Goal: Share content

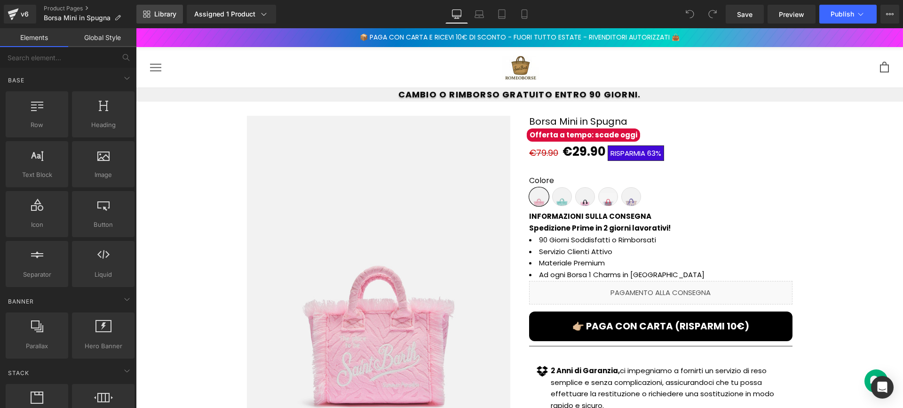
click at [158, 15] on span "Library" at bounding box center [165, 14] width 22 height 8
drag, startPoint x: 230, startPoint y: 17, endPoint x: 124, endPoint y: 17, distance: 105.9
click at [63, 9] on link "Product Pages" at bounding box center [90, 9] width 93 height 8
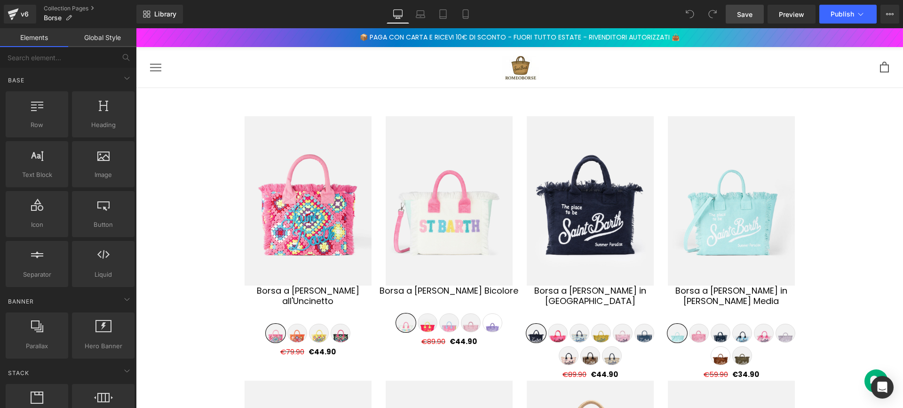
click at [750, 22] on link "Save" at bounding box center [745, 14] width 38 height 19
click at [886, 19] on button "View Live Page View with current Template Save Template to Library Schedule Pub…" at bounding box center [890, 14] width 19 height 19
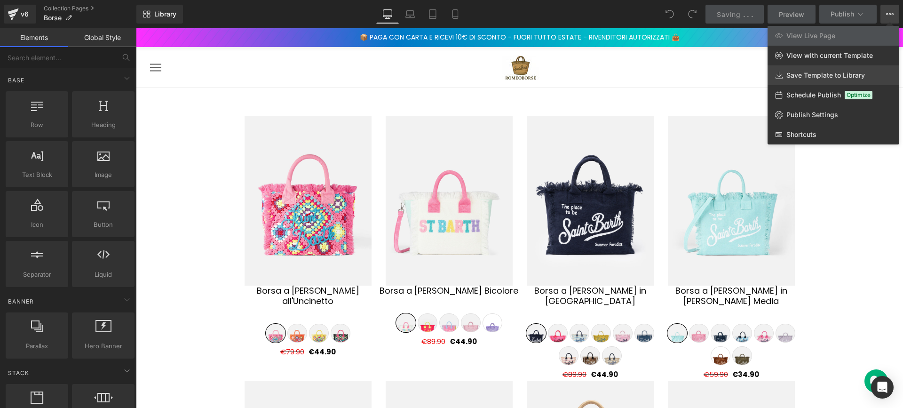
click at [844, 71] on span "Save Template to Library" at bounding box center [826, 75] width 79 height 8
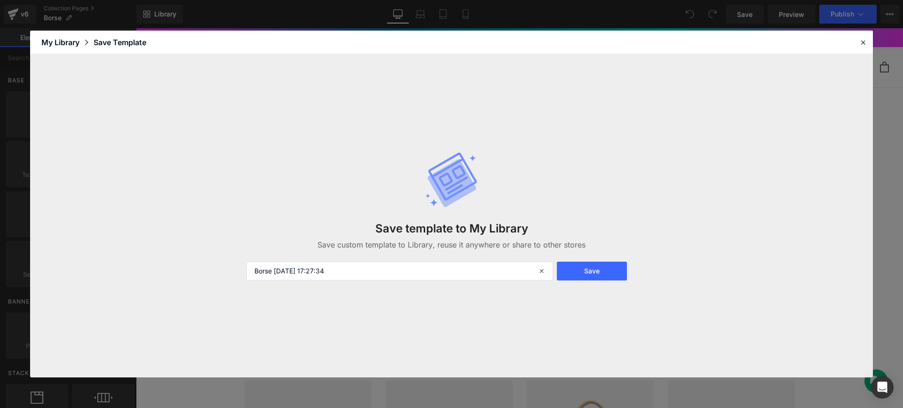
click at [590, 271] on button "Save" at bounding box center [592, 271] width 70 height 19
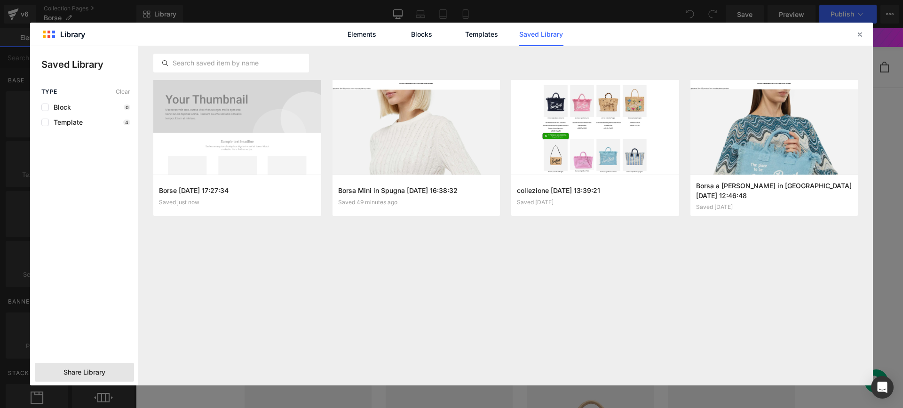
click at [115, 367] on div "Share Library" at bounding box center [84, 372] width 99 height 19
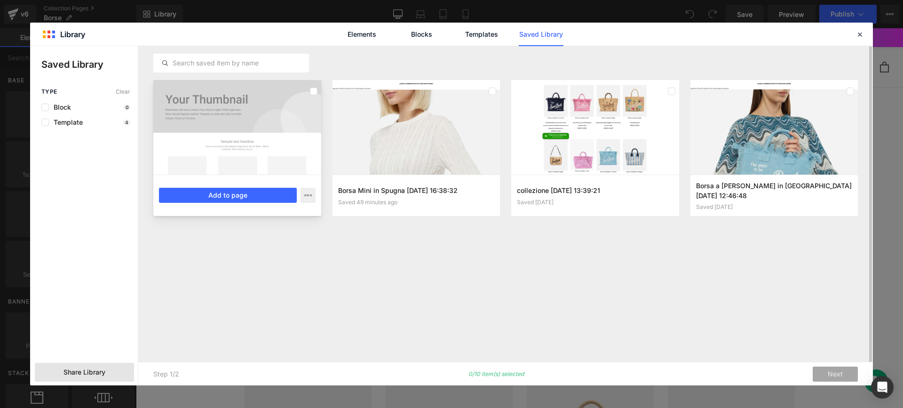
click at [255, 133] on div at bounding box center [237, 127] width 168 height 95
click at [376, 246] on div "Borse 2025-09-01 17:27:34 Saved just now Add to page Borsa Mini in Spugna 2025-…" at bounding box center [505, 215] width 705 height 339
click at [292, 88] on div at bounding box center [237, 127] width 168 height 95
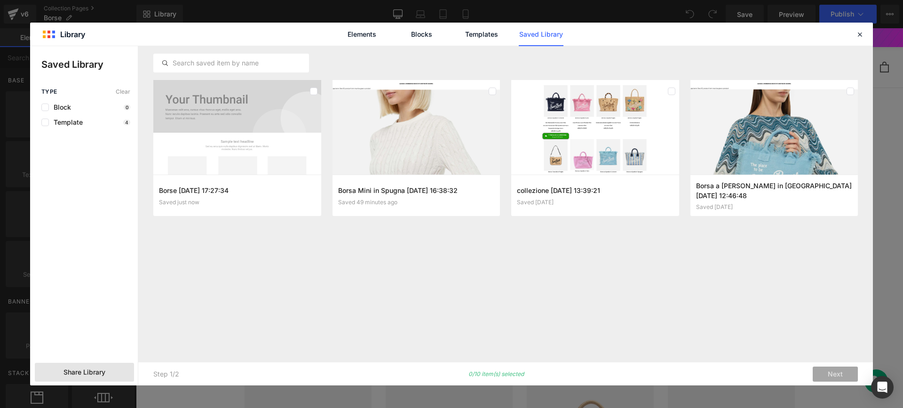
click at [111, 369] on div "Share Library" at bounding box center [84, 372] width 99 height 19
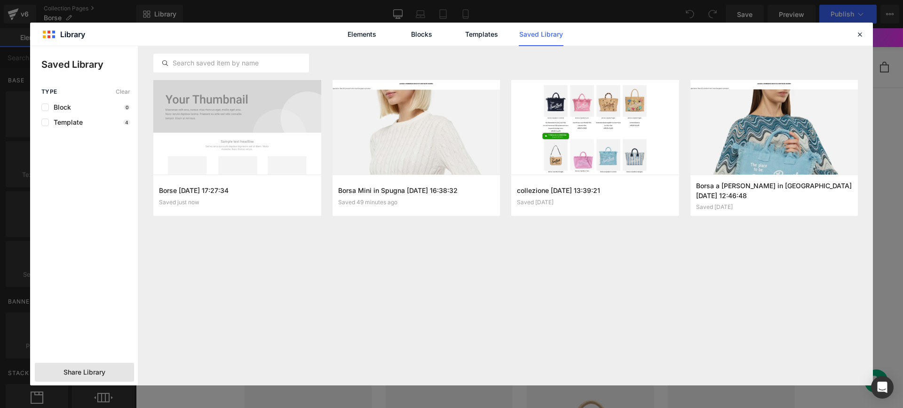
click at [111, 369] on div "Share Library" at bounding box center [84, 372] width 99 height 19
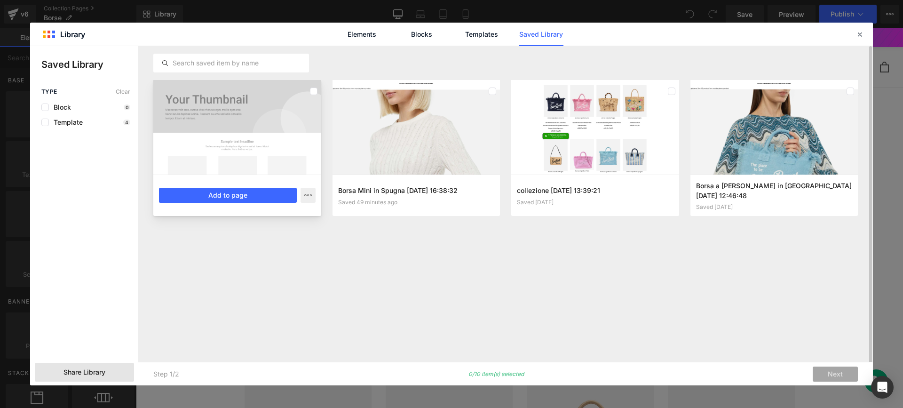
click at [234, 150] on div at bounding box center [237, 127] width 168 height 95
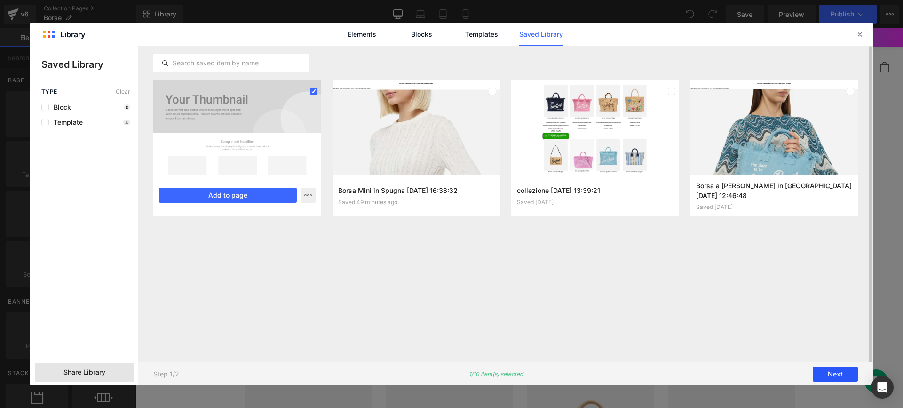
click at [842, 376] on button "Next" at bounding box center [835, 374] width 45 height 15
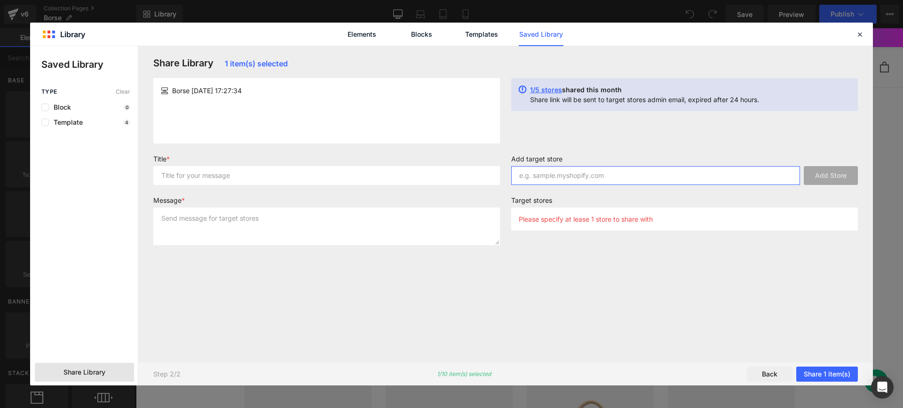
click at [556, 175] on input "text" at bounding box center [655, 175] width 289 height 19
paste input "2izu68-0s/"
click at [557, 177] on input "2izu68-0s/.myshopify.com" at bounding box center [655, 175] width 289 height 19
click at [553, 175] on input "2izu68-0s/.myshopify.com" at bounding box center [655, 175] width 289 height 19
type input "2izu68-0s.myshopify.com"
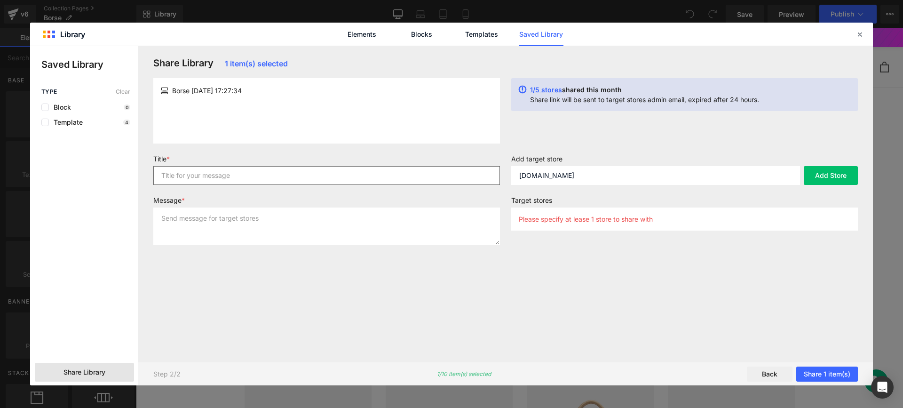
click at [282, 184] on div "Title *" at bounding box center [327, 174] width 358 height 38
click at [546, 160] on label "Add target store" at bounding box center [684, 160] width 347 height 11
click at [544, 185] on div "Add target store 2izu68-0s.myshopify.com Add Store" at bounding box center [685, 174] width 358 height 38
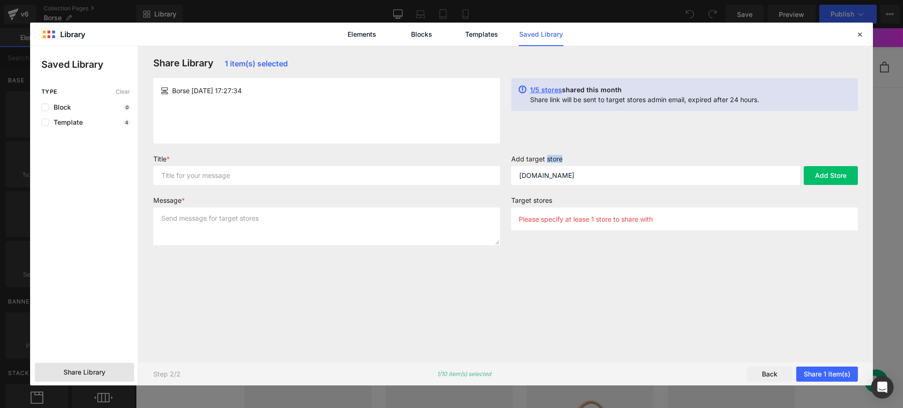
click at [544, 185] on div "Add target store 2izu68-0s.myshopify.com Add Store" at bounding box center [685, 174] width 358 height 38
click at [543, 172] on input "2izu68-0s.myshopify.com" at bounding box center [655, 175] width 289 height 19
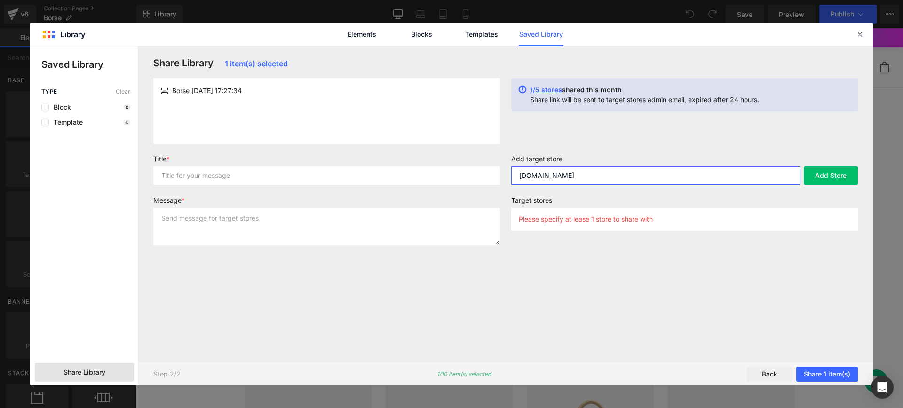
click at [543, 172] on input "2izu68-0s.myshopify.com" at bounding box center [655, 175] width 289 height 19
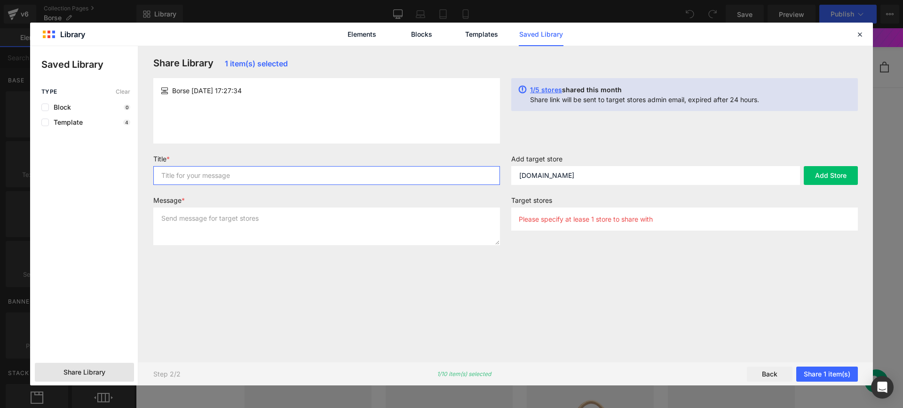
click at [445, 170] on input "text" at bounding box center [326, 175] width 347 height 19
paste input "2izu68-0s.myshopify.com"
type input "2izu68-0s.myshopify.com"
click at [436, 194] on div "Title * 2izu68-0s.myshopify.com Message *" at bounding box center [327, 204] width 358 height 98
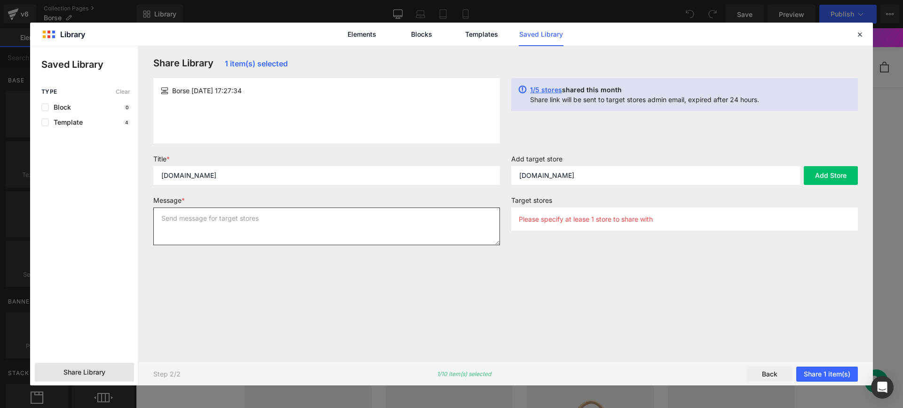
click at [439, 208] on textarea at bounding box center [326, 226] width 347 height 38
paste textarea "2izu68-0s.myshopify.com"
type textarea "2izu68-0s.myshopify.com"
click at [820, 185] on div "Add target store 2izu68-0s.myshopify.com Add Store" at bounding box center [685, 174] width 358 height 38
click at [821, 183] on button "Add Store" at bounding box center [831, 175] width 54 height 19
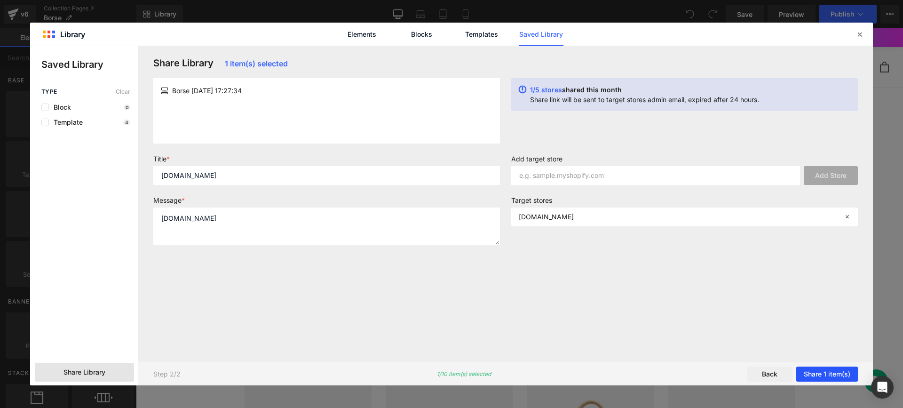
click at [837, 369] on button "Share 1 item(s)" at bounding box center [828, 374] width 62 height 15
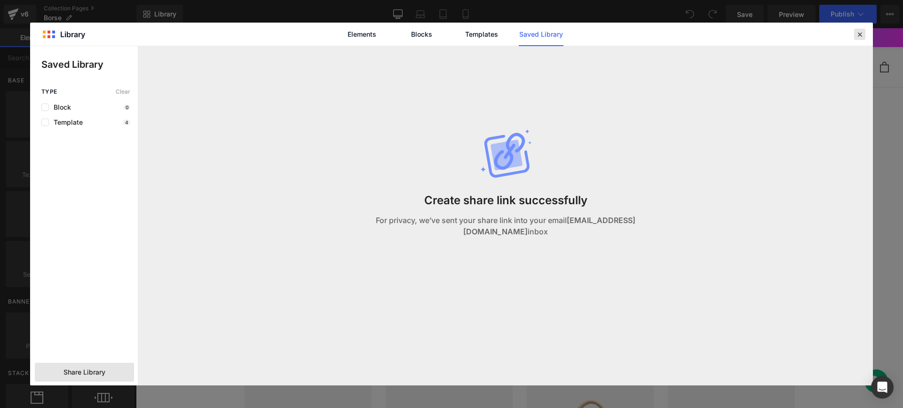
drag, startPoint x: 862, startPoint y: 33, endPoint x: 722, endPoint y: 7, distance: 142.7
click at [862, 33] on icon at bounding box center [860, 34] width 8 height 8
